Goal: Task Accomplishment & Management: Complete application form

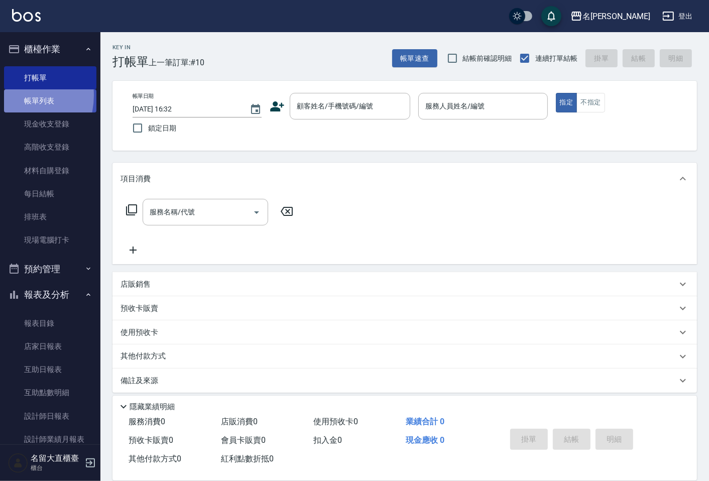
click at [12, 95] on link "帳單列表" at bounding box center [50, 100] width 92 height 23
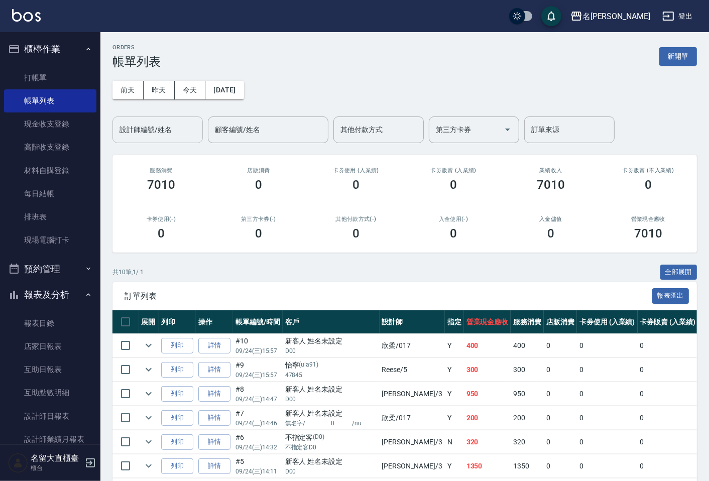
click at [157, 124] on input "設計師編號/姓名" at bounding box center [157, 130] width 81 height 18
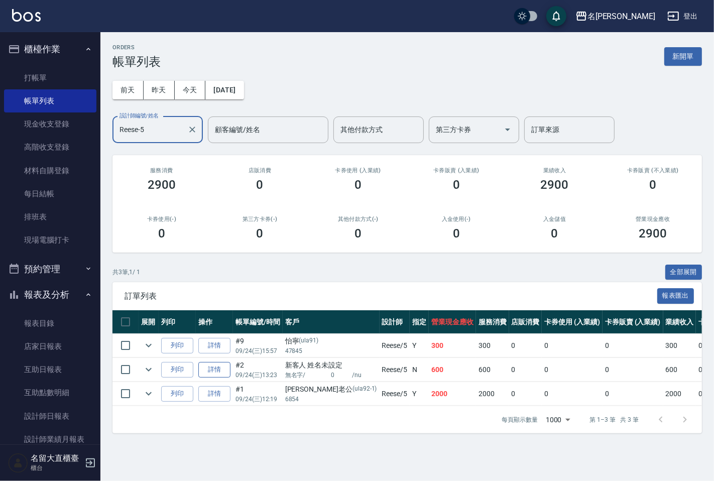
type input "Reese-5"
click at [204, 363] on link "詳情" at bounding box center [214, 370] width 32 height 16
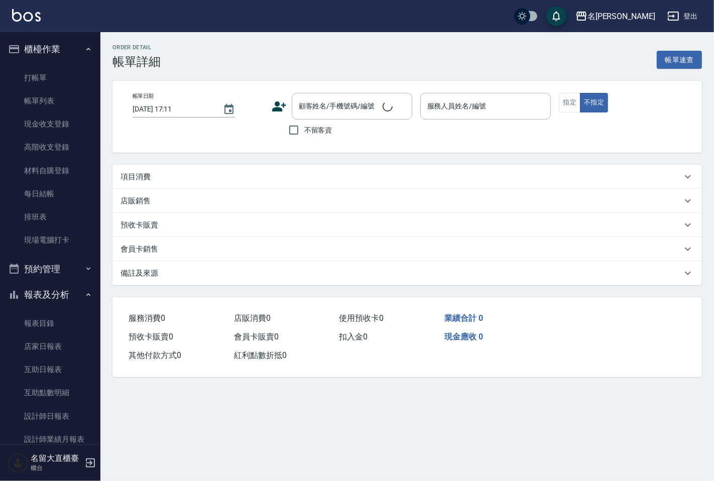
type input "[DATE] 13:23"
type input "Reese-5"
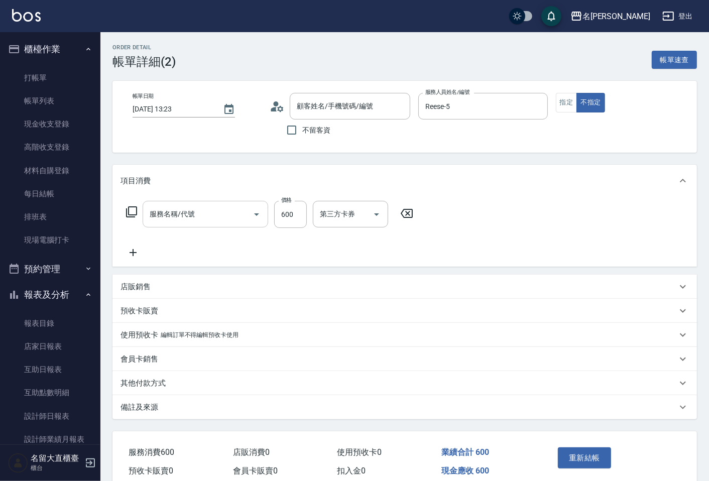
type input "新客人 姓名未設定/無名字/ 0 /nu/null"
type input "舒醒頭皮(517)"
click at [133, 254] on icon at bounding box center [133, 252] width 7 height 7
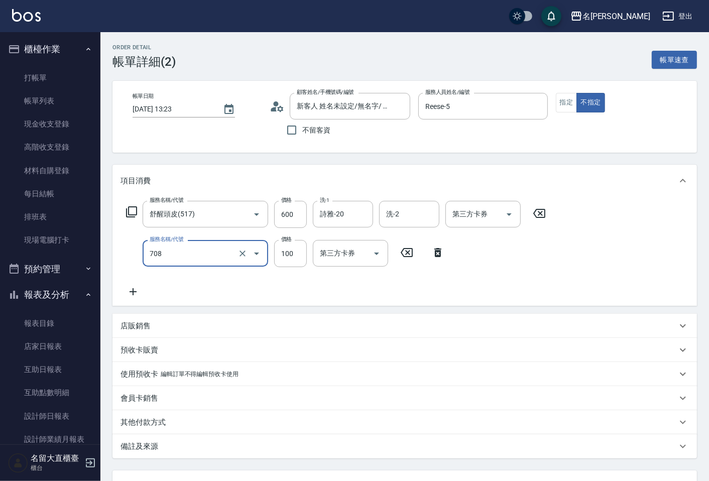
type input "吹捲.造型.包頭(708)"
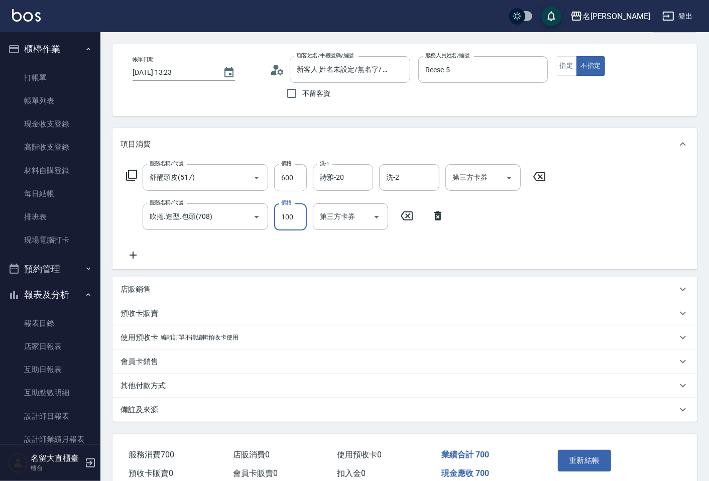
scroll to position [84, 0]
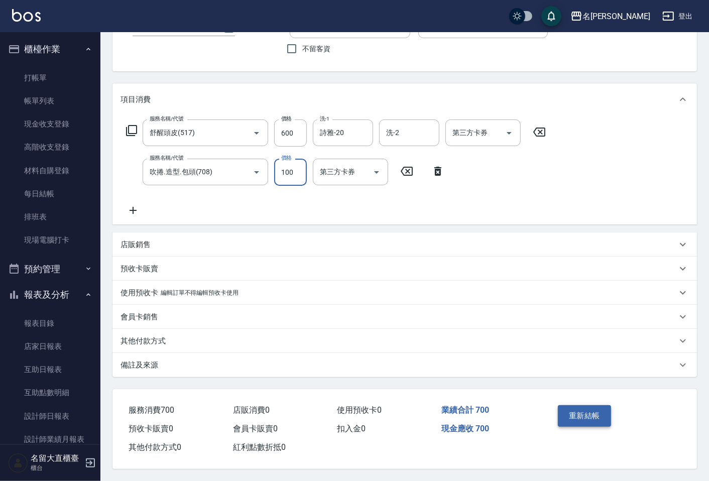
click at [604, 423] on button "重新結帳" at bounding box center [584, 415] width 53 height 21
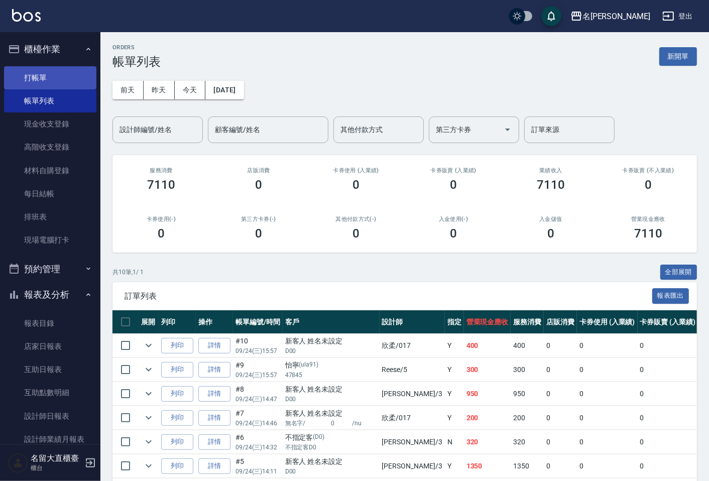
click at [86, 72] on link "打帳單" at bounding box center [50, 77] width 92 height 23
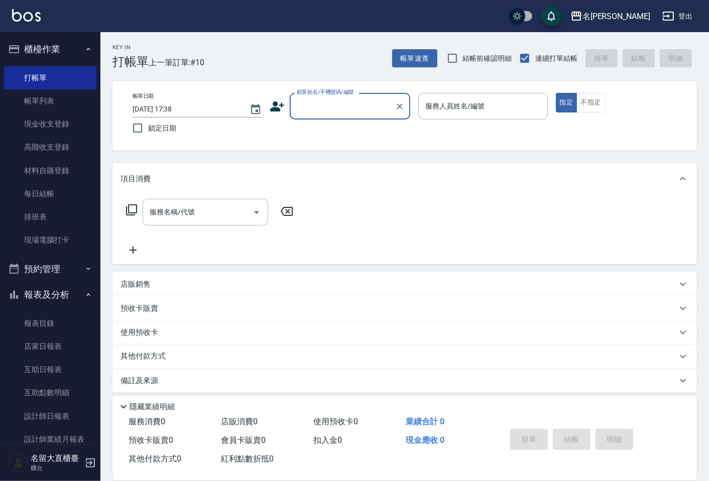
click at [315, 106] on input "顧客姓名/手機號碼/編號" at bounding box center [342, 106] width 96 height 18
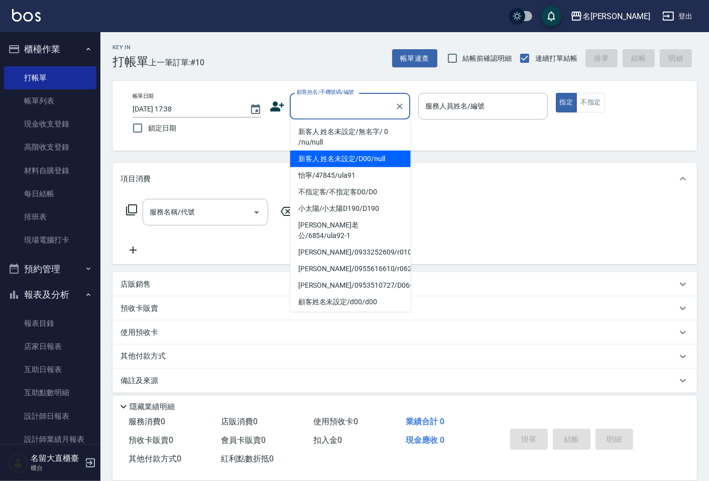
click at [325, 165] on li "新客人 姓名未設定/D00/null" at bounding box center [350, 159] width 121 height 17
type input "新客人 姓名未設定/D00/null"
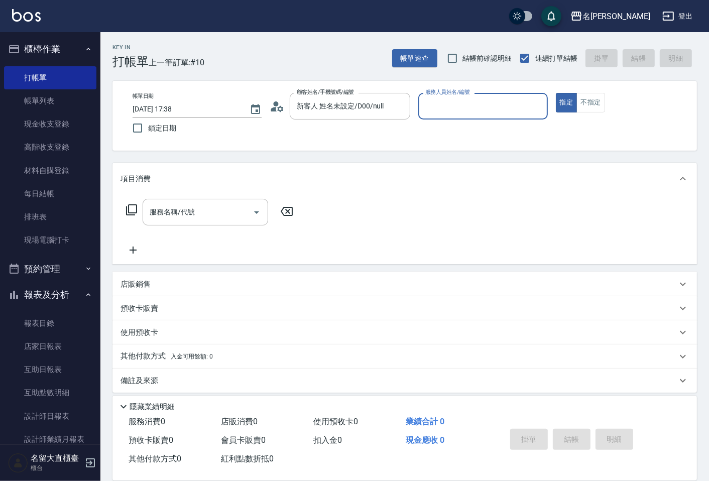
click at [434, 105] on input "服務人員姓名/編號" at bounding box center [483, 106] width 120 height 18
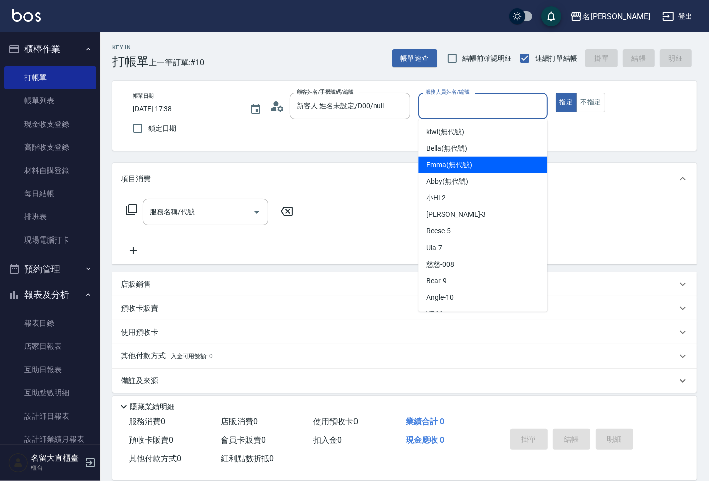
scroll to position [147, 0]
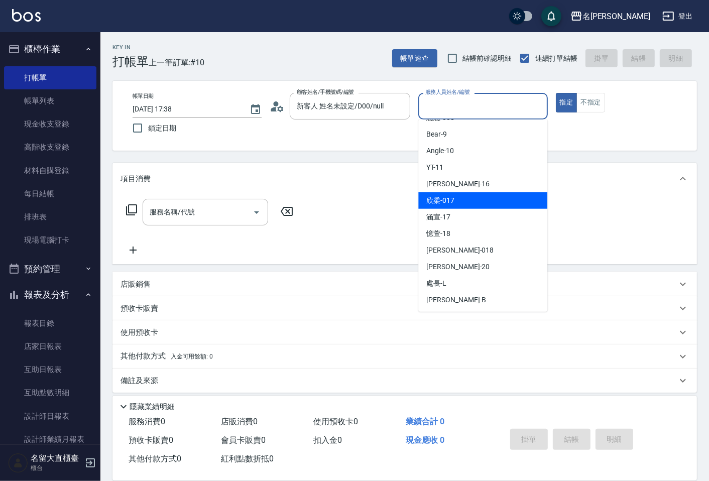
click at [454, 204] on span "欣柔 -017" at bounding box center [440, 200] width 28 height 11
type input "欣柔-017"
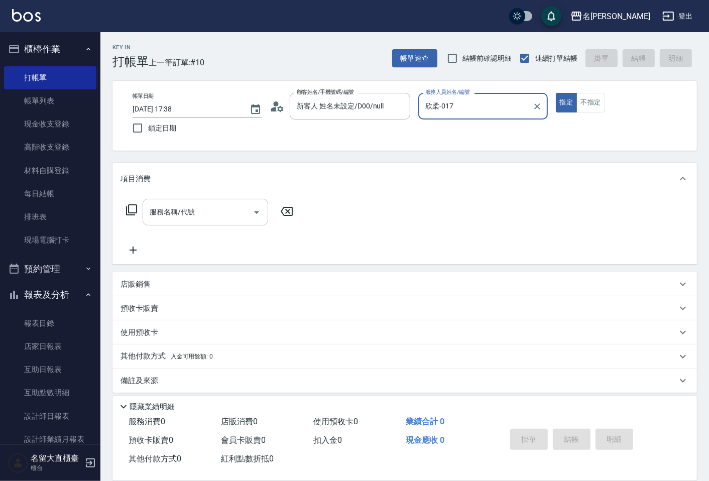
click at [235, 205] on input "服務名稱/代號" at bounding box center [197, 212] width 101 height 18
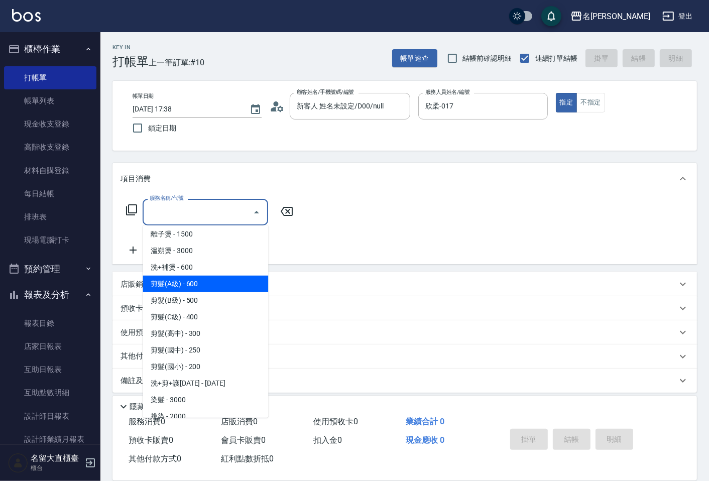
scroll to position [112, 0]
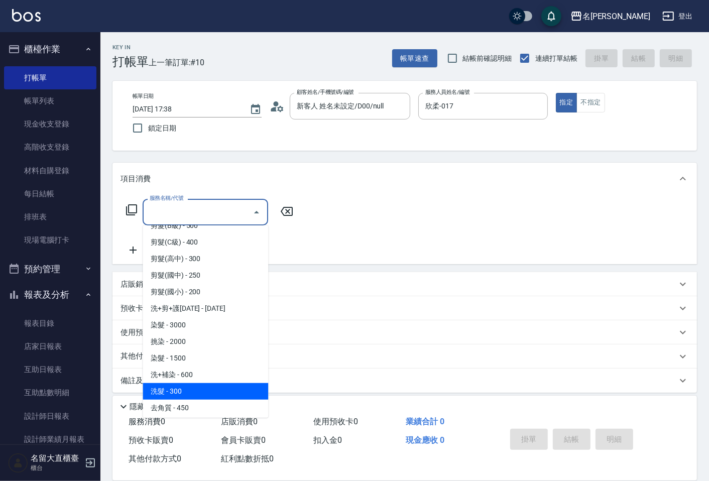
click at [188, 385] on span "洗髮 - 300" at bounding box center [206, 391] width 126 height 17
type input "洗髮(500)"
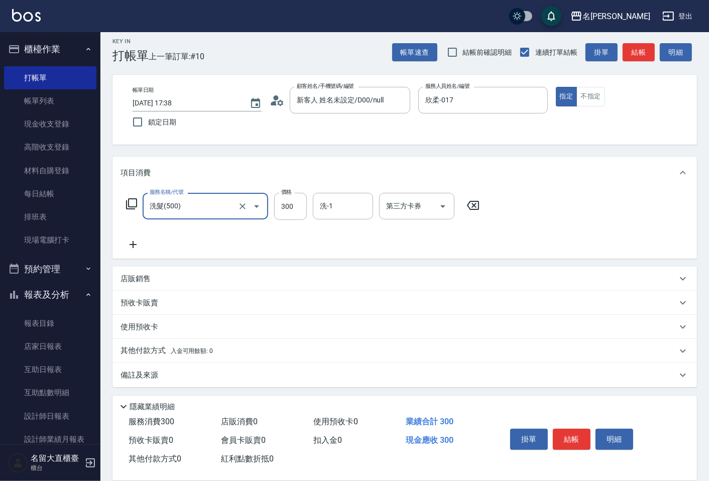
scroll to position [7, 0]
click at [566, 434] on button "結帳" at bounding box center [572, 439] width 38 height 21
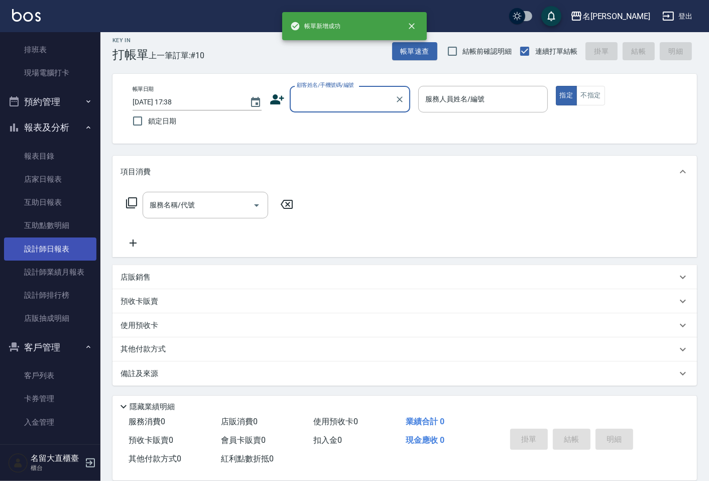
scroll to position [7, 0]
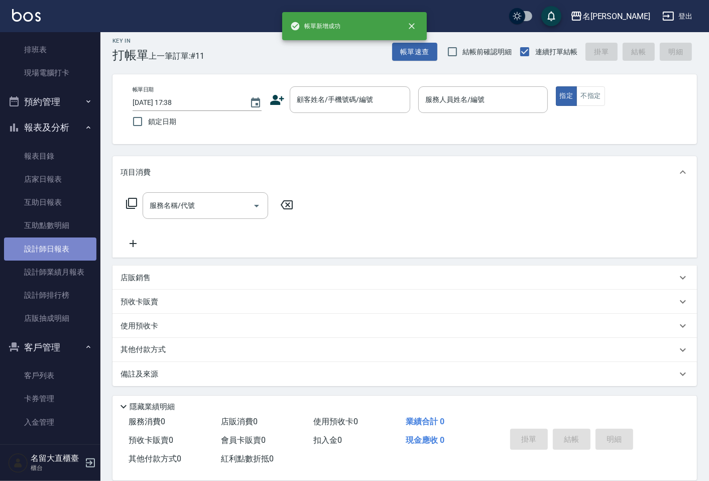
click at [52, 252] on link "設計師日報表" at bounding box center [50, 249] width 92 height 23
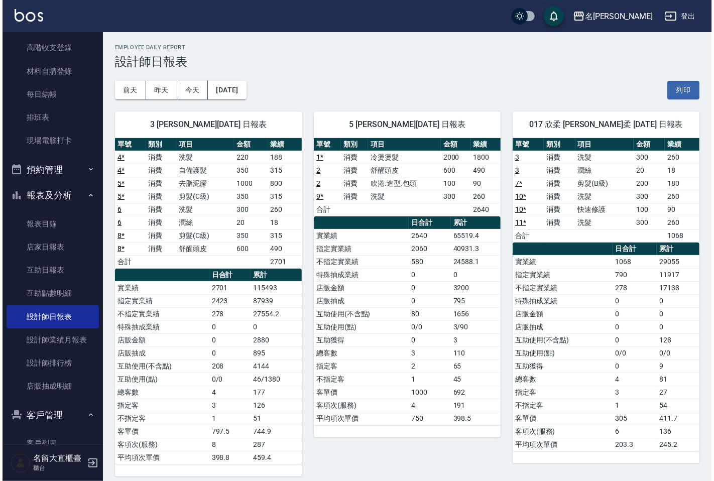
scroll to position [56, 0]
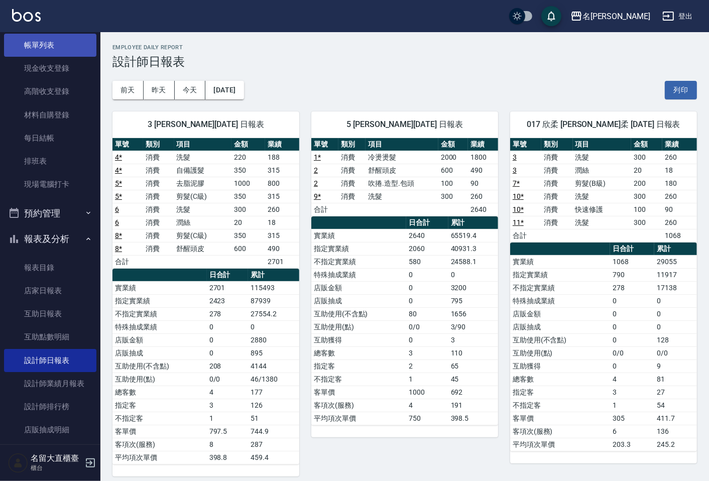
click at [41, 50] on link "帳單列表" at bounding box center [50, 45] width 92 height 23
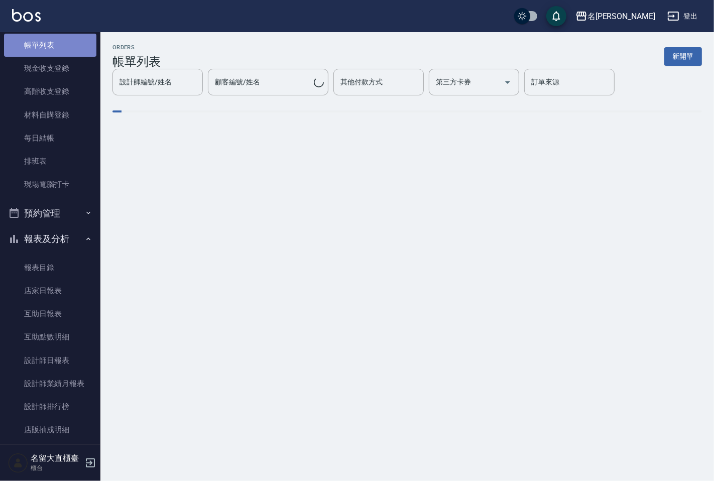
click at [77, 52] on link "帳單列表" at bounding box center [50, 45] width 92 height 23
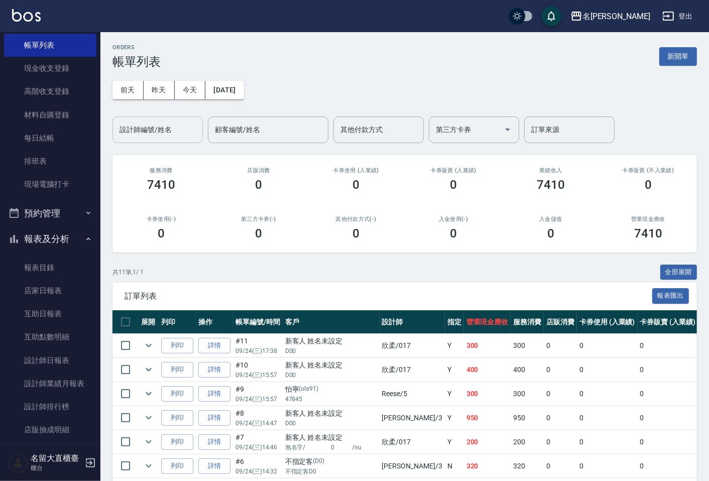
click at [147, 123] on input "設計師編號/姓名" at bounding box center [157, 130] width 81 height 18
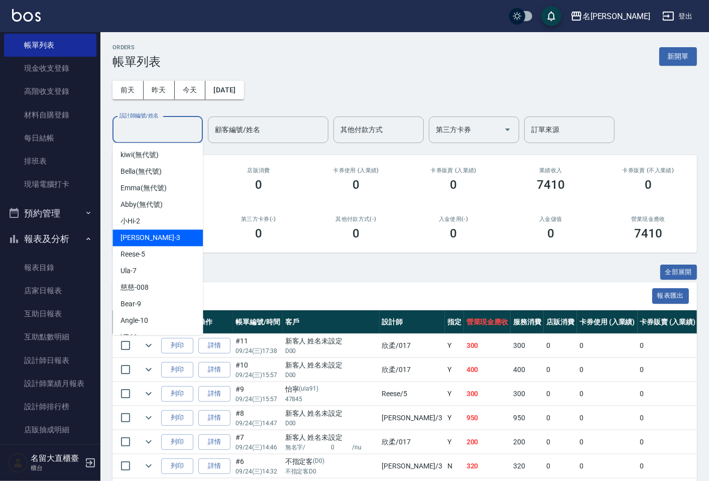
click at [140, 234] on span "[PERSON_NAME]3" at bounding box center [150, 238] width 59 height 11
type input "[PERSON_NAME]3"
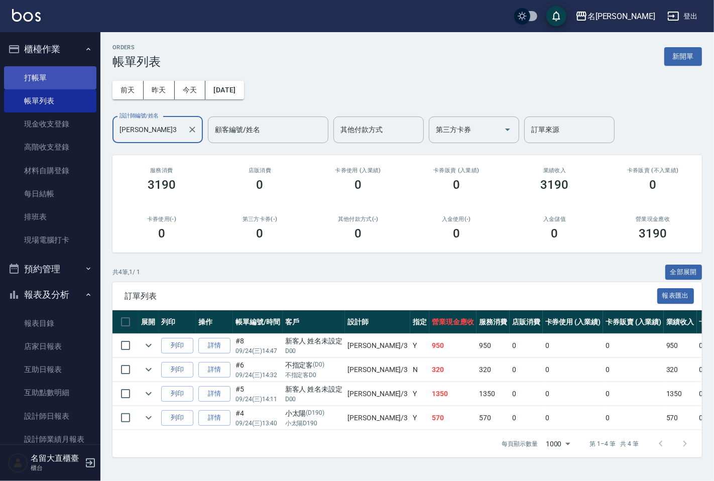
drag, startPoint x: 53, startPoint y: 87, endPoint x: 44, endPoint y: 80, distance: 11.6
click at [53, 86] on link "打帳單" at bounding box center [50, 77] width 92 height 23
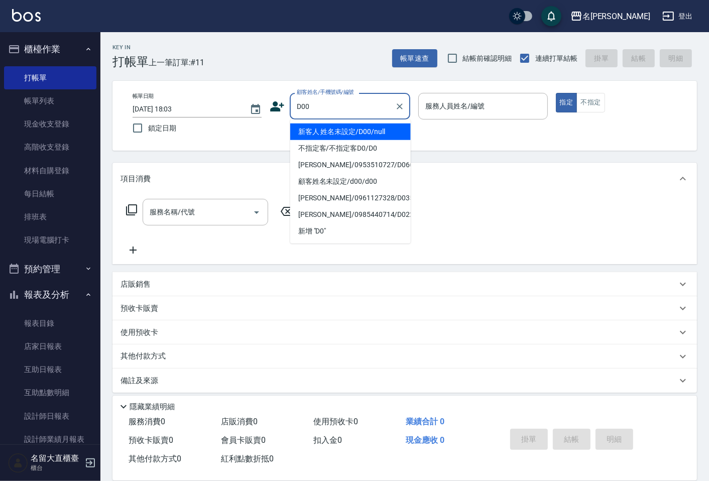
type input "新客人 姓名未設定/D00/null"
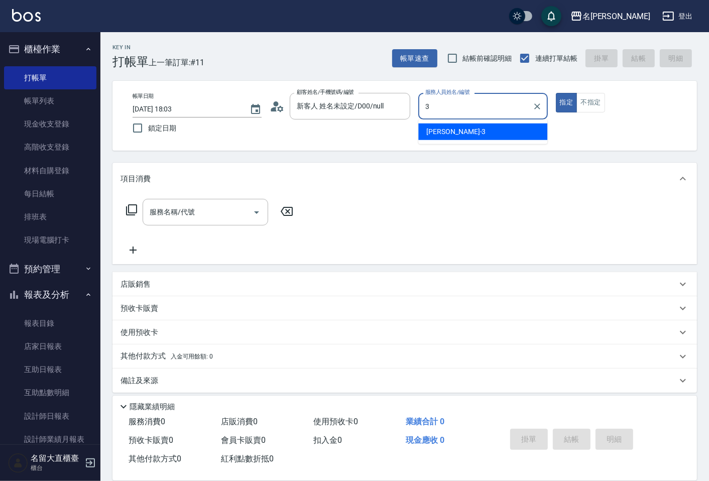
type input "[PERSON_NAME]3"
type button "true"
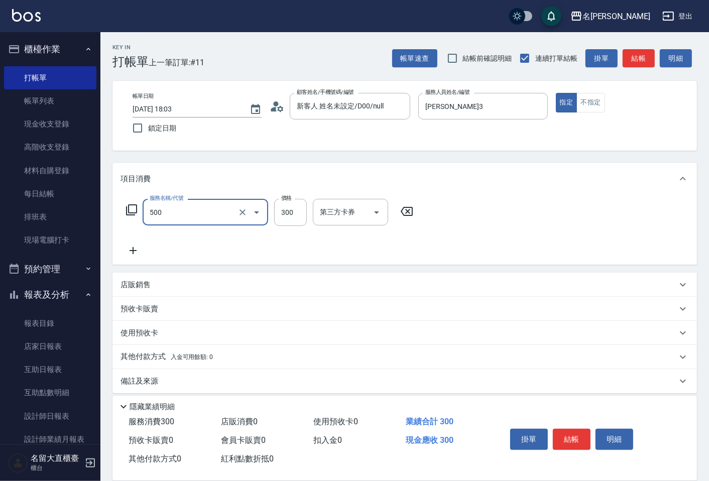
type input "洗髮(500)"
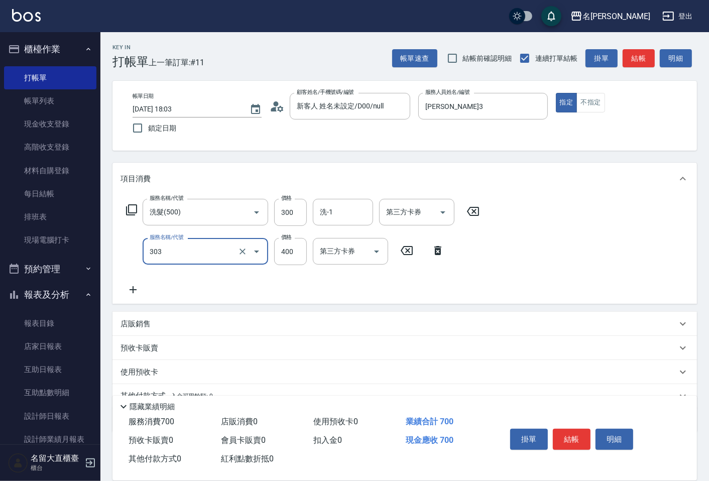
type input "剪髮(C級)(303)"
type input "350"
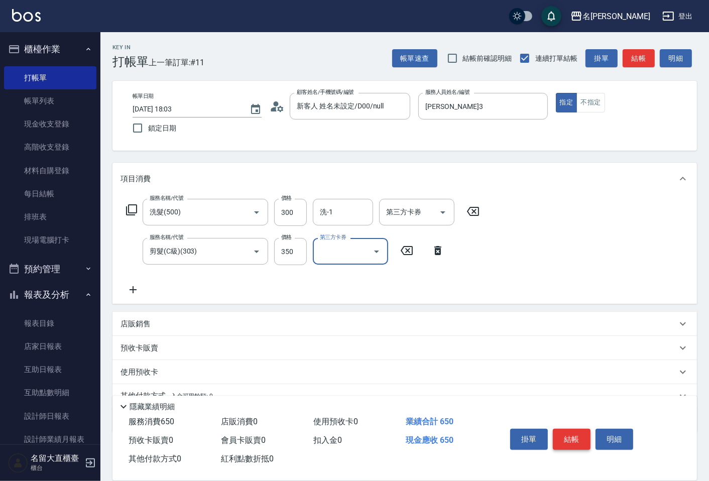
click at [566, 438] on button "結帳" at bounding box center [572, 439] width 38 height 21
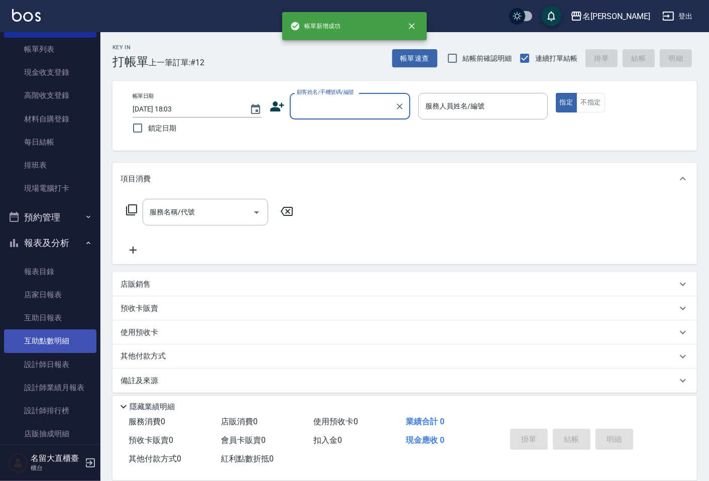
scroll to position [56, 0]
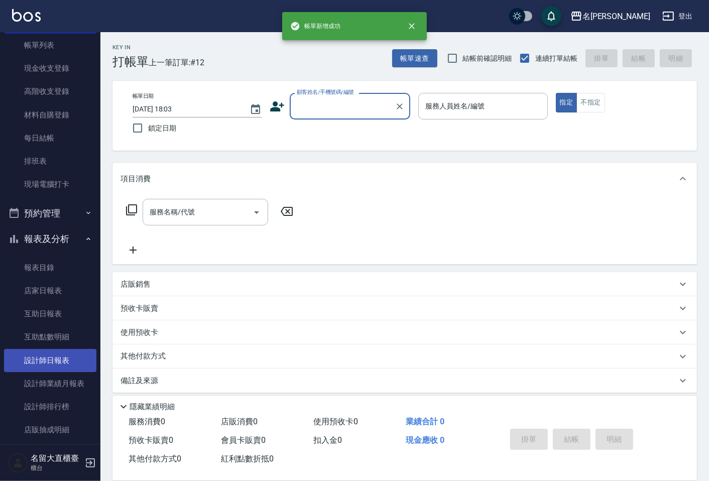
click at [31, 359] on link "設計師日報表" at bounding box center [50, 360] width 92 height 23
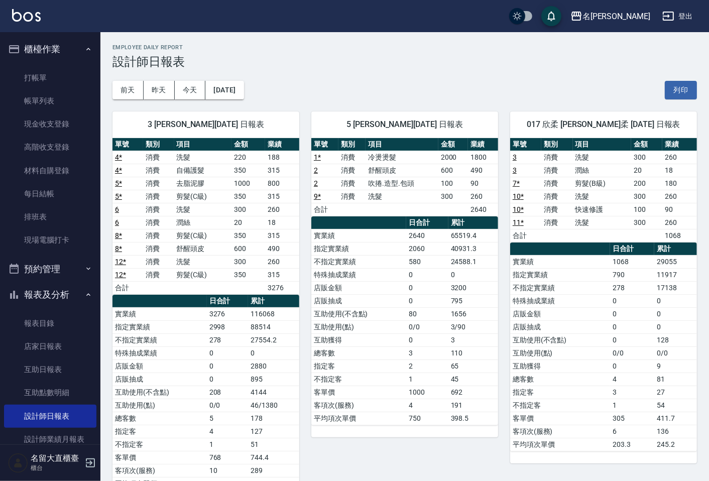
click at [65, 65] on ul "打帳單 帳單列表 現金收支登錄 高階收支登錄 材料自購登錄 每日結帳 排班表 現場電腦打卡" at bounding box center [50, 159] width 92 height 194
click at [69, 72] on link "打帳單" at bounding box center [50, 77] width 92 height 23
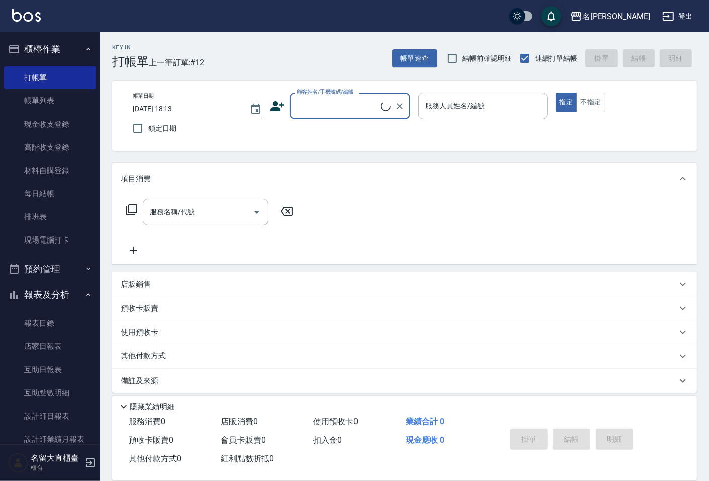
click at [337, 104] on input "顧客姓名/手機號碼/編號" at bounding box center [337, 106] width 86 height 18
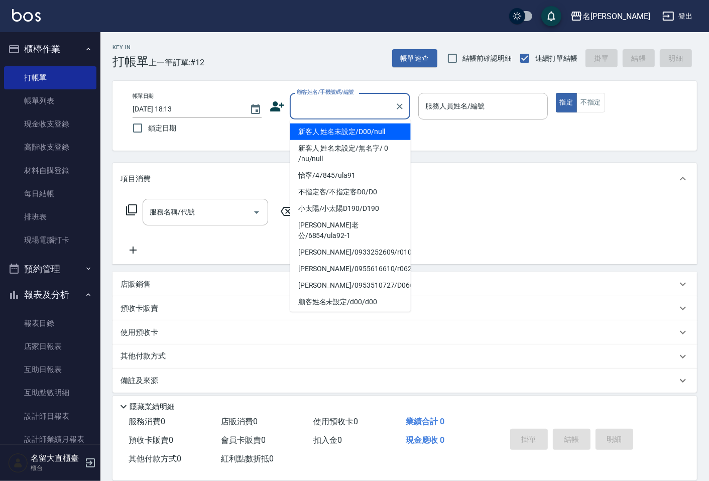
click at [334, 137] on li "新客人 姓名未設定/D00/null" at bounding box center [350, 132] width 121 height 17
type input "新客人 姓名未設定/D00/null"
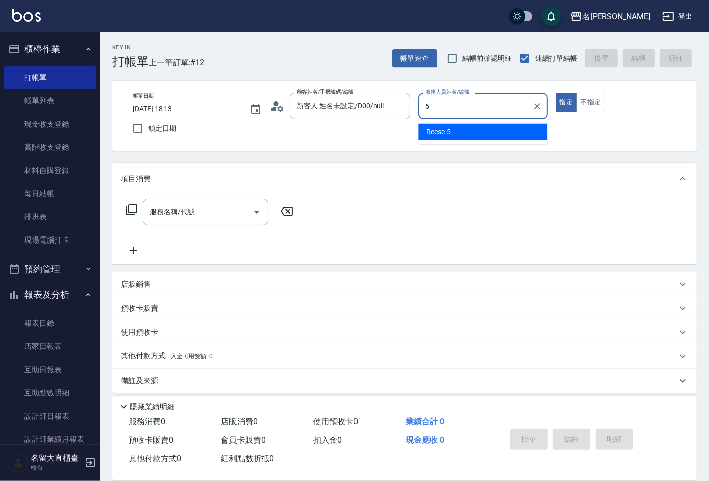
type input "Reese-5"
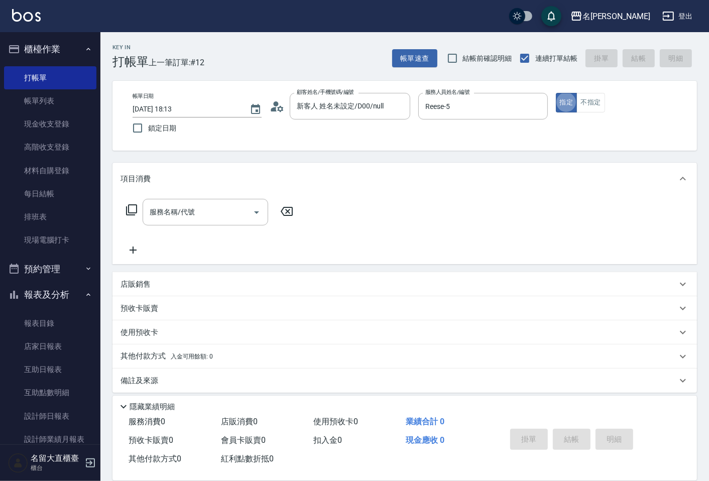
type button "true"
click at [582, 101] on button "不指定" at bounding box center [591, 103] width 28 height 20
click at [227, 208] on input "服務名稱/代號" at bounding box center [197, 212] width 101 height 18
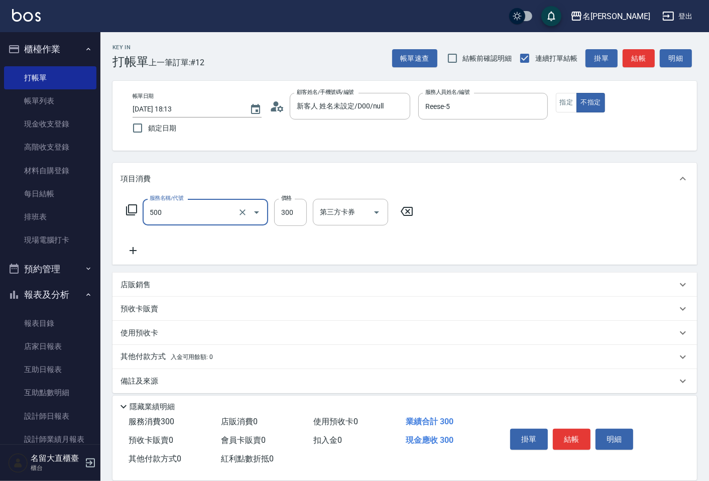
type input "洗髮(500)"
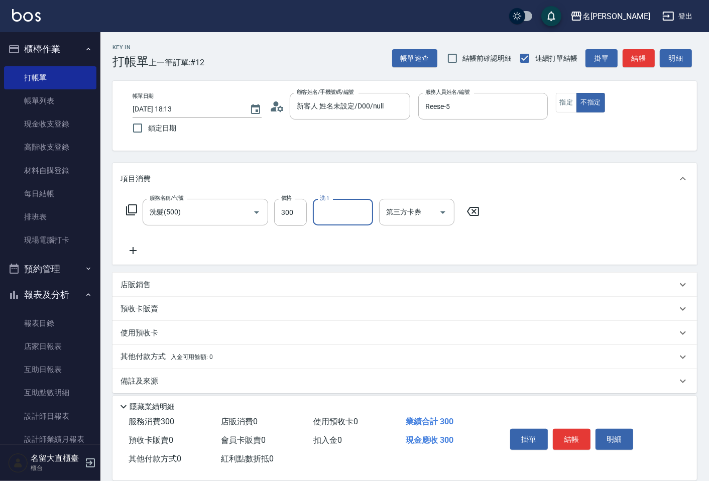
click at [137, 251] on icon at bounding box center [133, 251] width 25 height 12
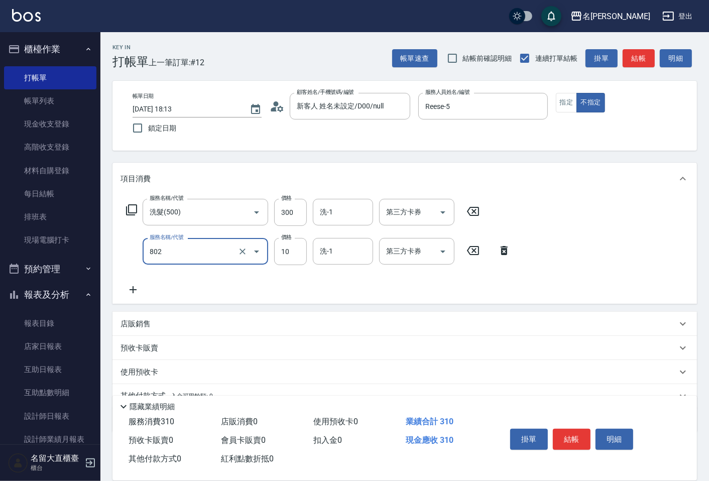
type input "[PERSON_NAME](802)"
type input "20"
click at [624, 54] on button "結帳" at bounding box center [639, 58] width 32 height 19
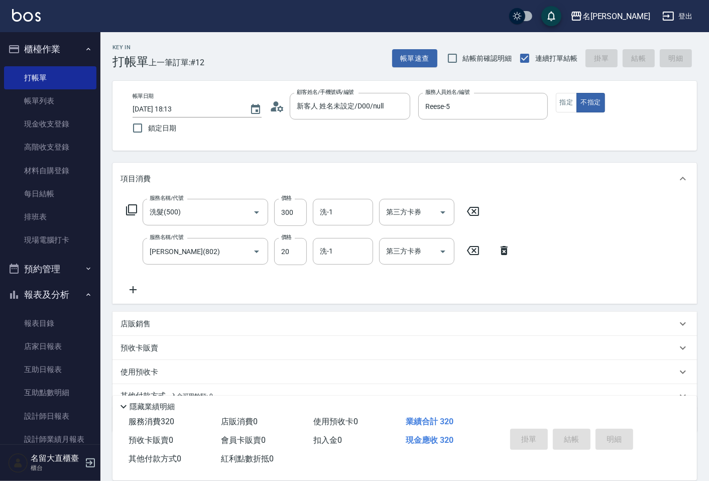
type input "[DATE] 18:14"
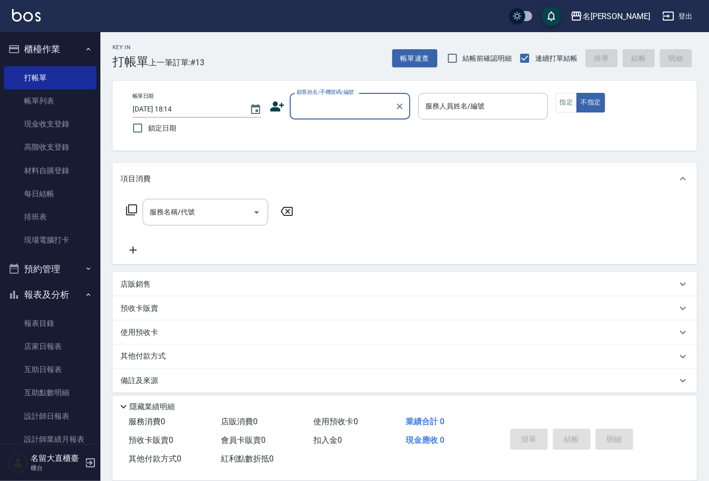
click at [364, 106] on input "顧客姓名/手機號碼/編號" at bounding box center [342, 106] width 96 height 18
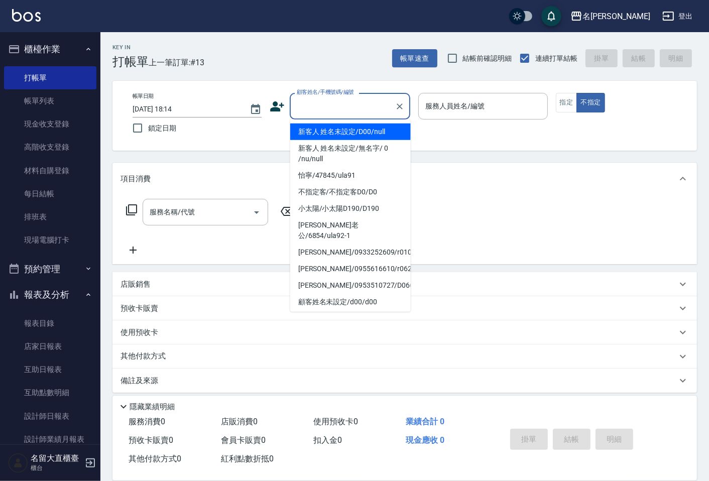
click at [364, 131] on li "新客人 姓名未設定/D00/null" at bounding box center [350, 132] width 121 height 17
type input "新客人 姓名未設定/D00/null"
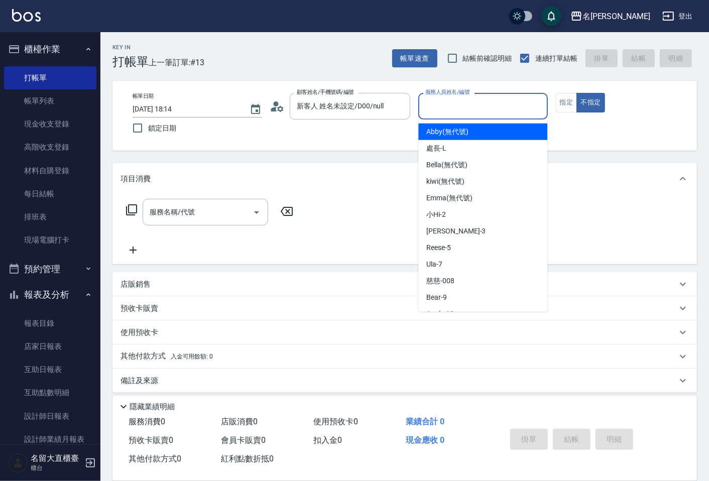
click at [441, 109] on input "服務人員姓名/編號" at bounding box center [483, 106] width 120 height 18
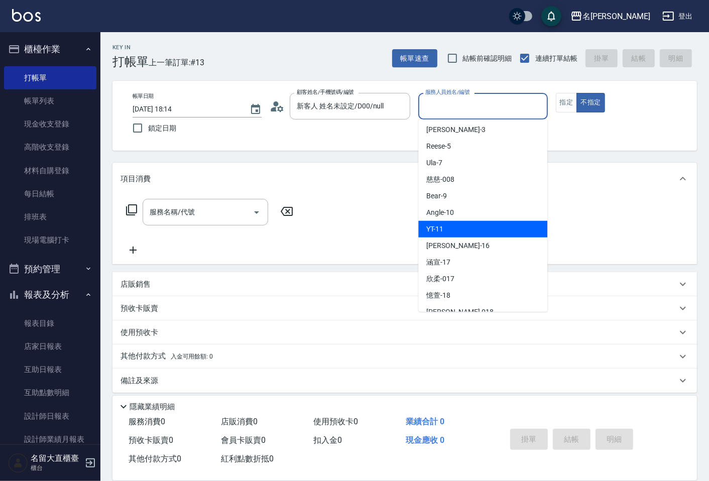
scroll to position [147, 0]
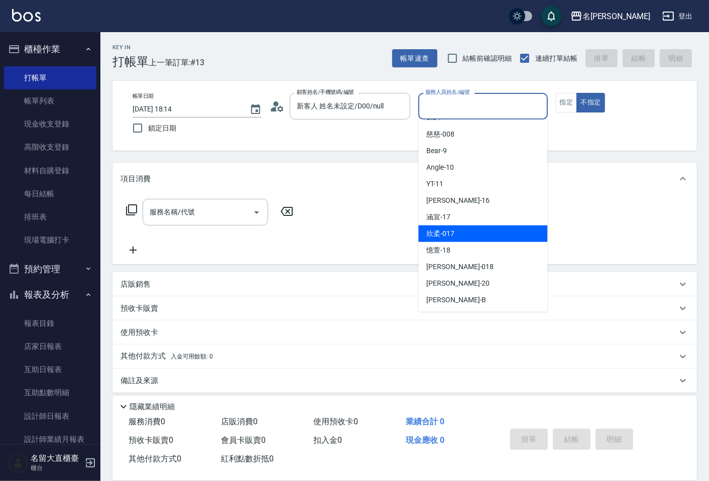
click at [469, 238] on div "欣柔 -017" at bounding box center [482, 234] width 129 height 17
type input "欣柔-017"
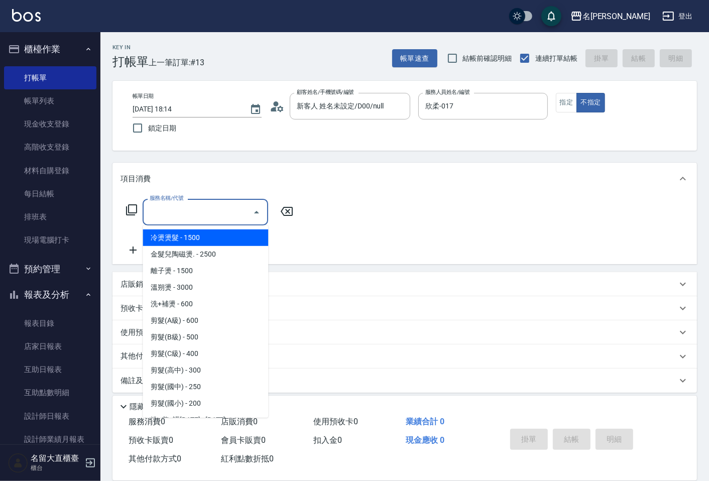
click at [216, 218] on input "服務名稱/代號" at bounding box center [197, 212] width 101 height 18
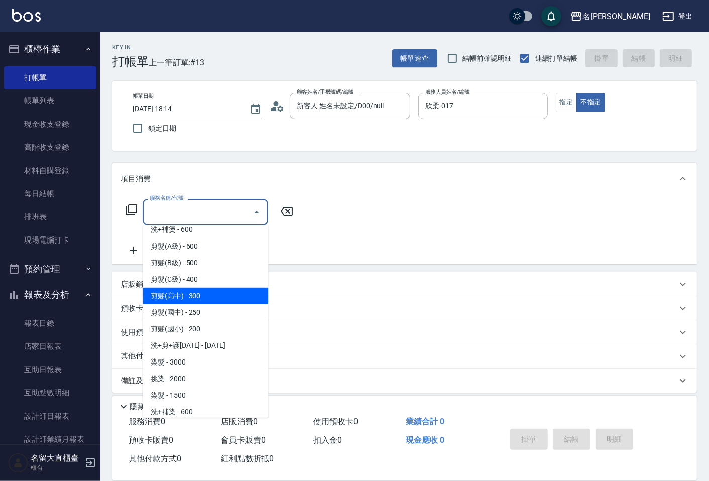
scroll to position [167, 0]
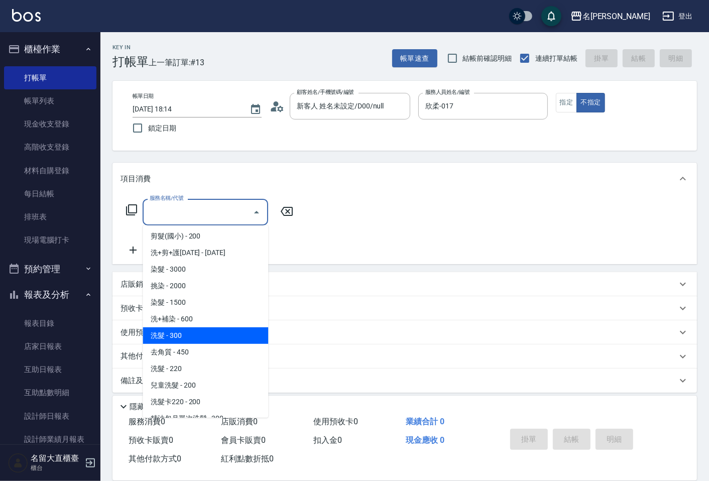
click at [184, 337] on span "洗髮 - 300" at bounding box center [206, 335] width 126 height 17
type input "洗髮(500)"
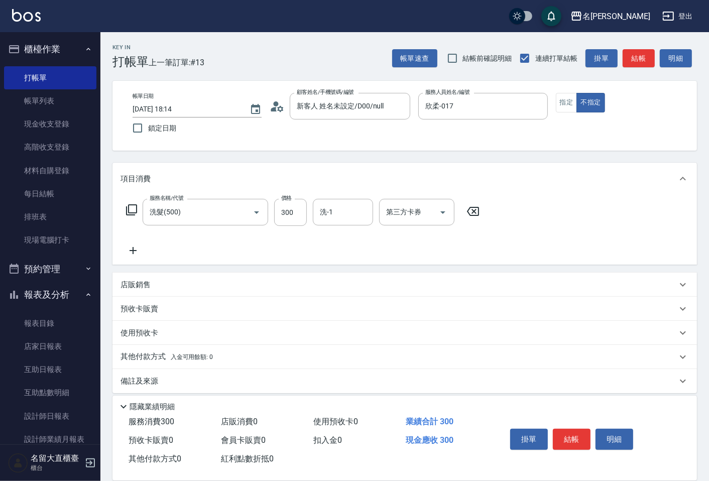
click at [131, 253] on icon at bounding box center [133, 251] width 25 height 12
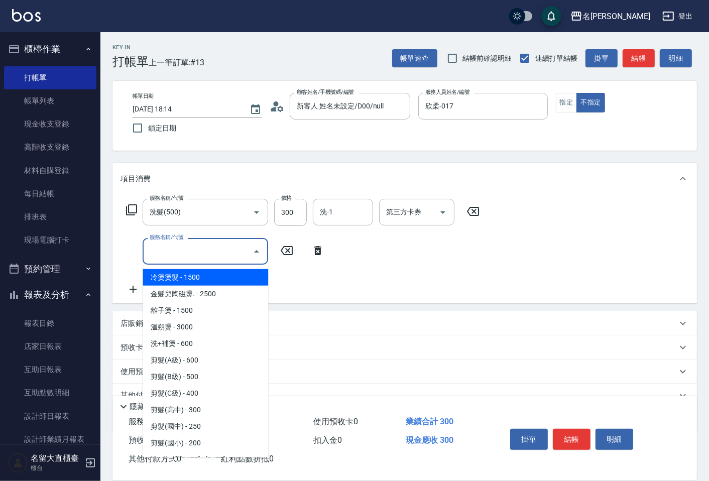
click at [154, 252] on input "服務名稱/代號" at bounding box center [197, 252] width 101 height 18
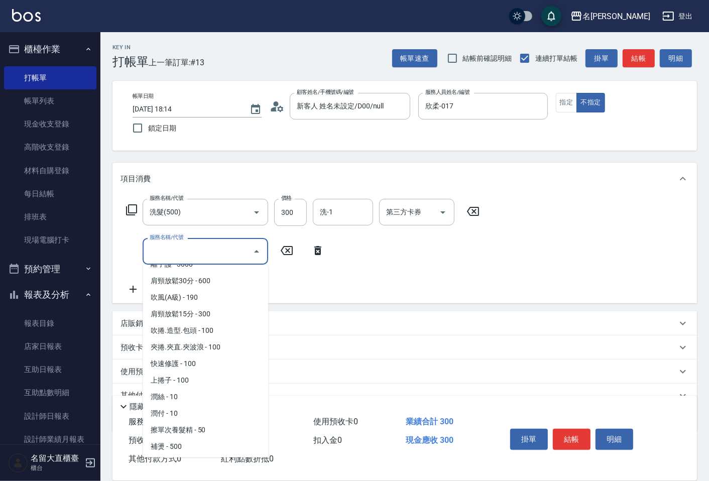
scroll to position [837, 0]
click at [188, 388] on span "潤絲 - 10" at bounding box center [206, 396] width 126 height 17
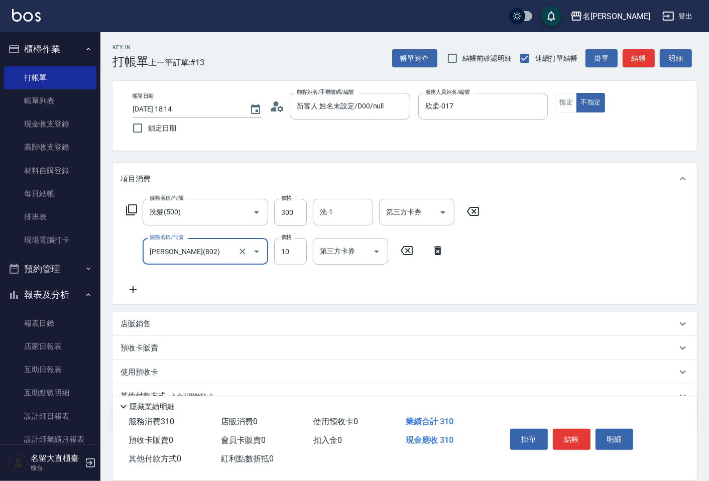
type input "[PERSON_NAME](802)"
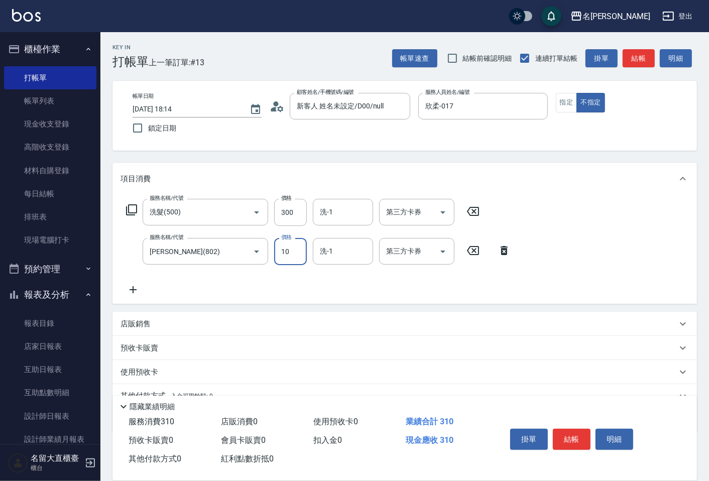
click at [297, 254] on input "10" at bounding box center [290, 251] width 33 height 27
type input "20"
click at [560, 433] on button "結帳" at bounding box center [572, 439] width 38 height 21
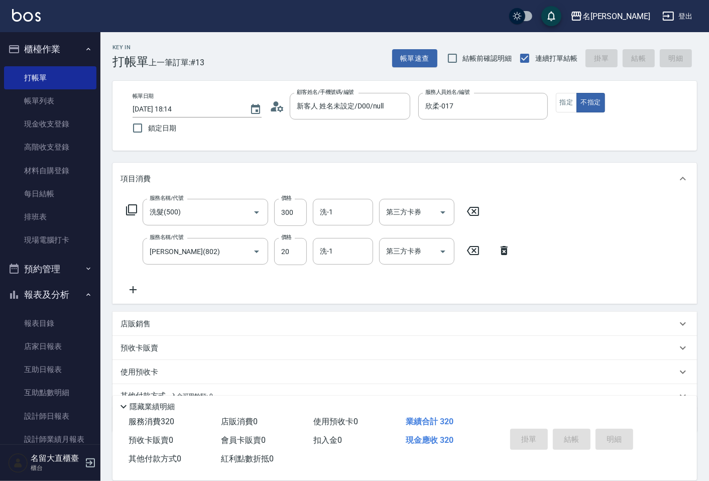
type input "[DATE] 18:16"
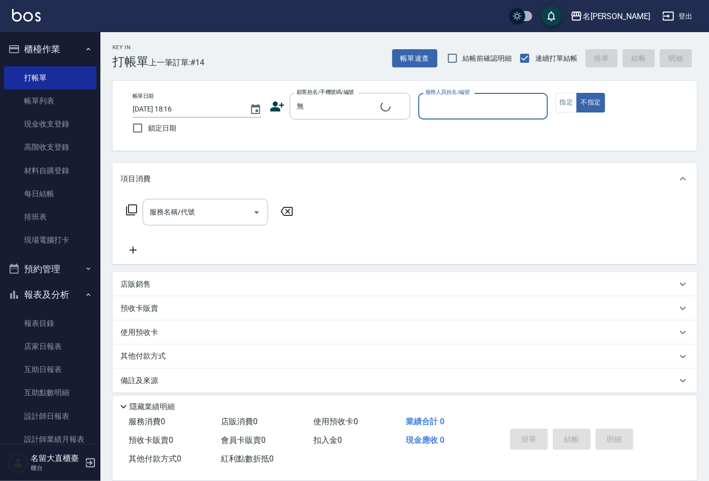
type input "新客人 姓名未設定/無/null"
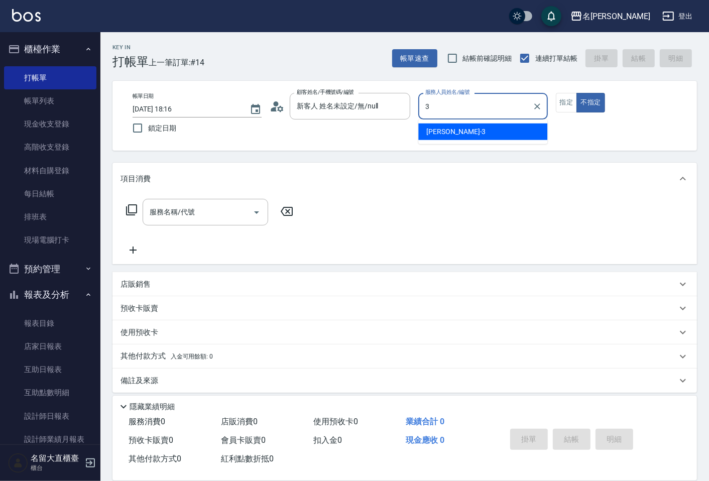
type input "[PERSON_NAME]3"
type button "false"
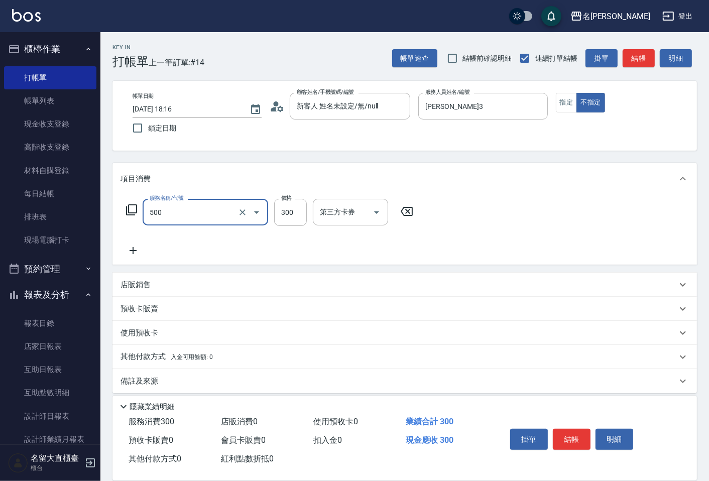
type input "洗髮(500)"
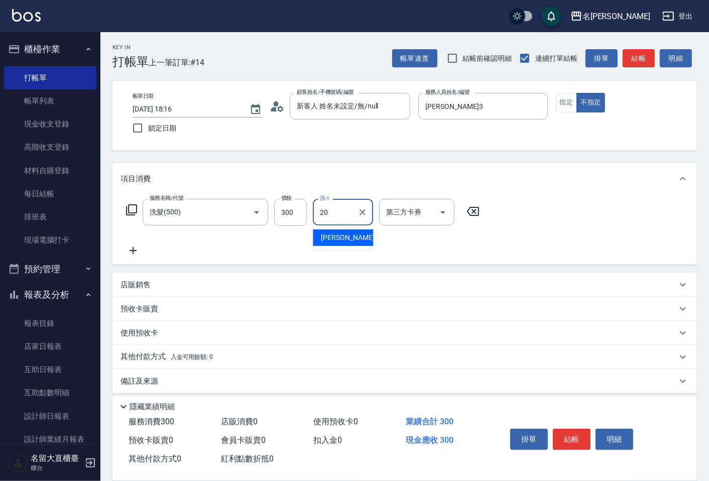
type input "詩雅-20"
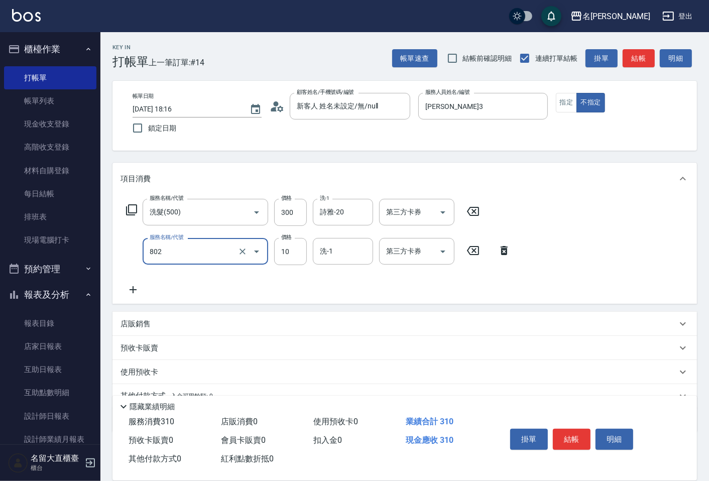
type input "[PERSON_NAME](802)"
type input "20"
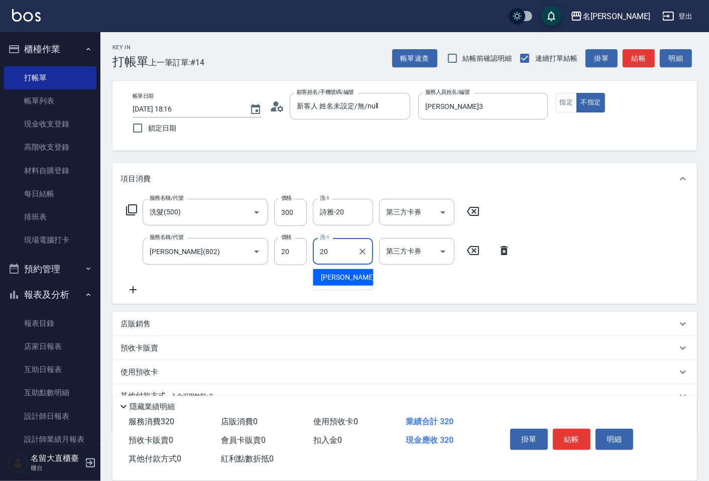
type input "詩雅-20"
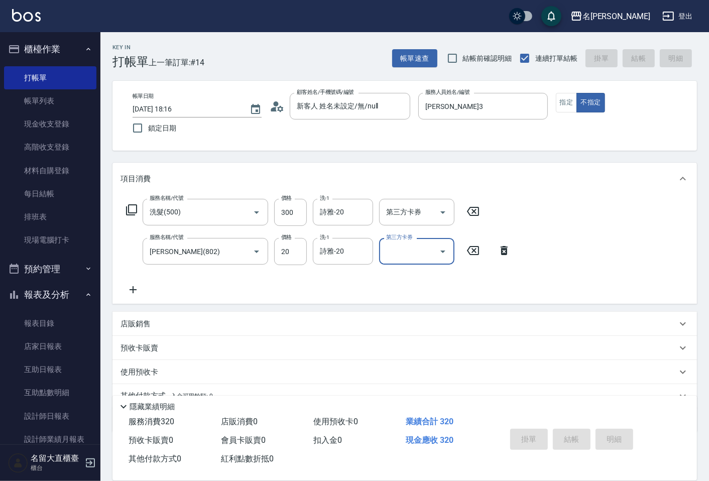
type input "[DATE] 18:27"
